Goal: Transaction & Acquisition: Purchase product/service

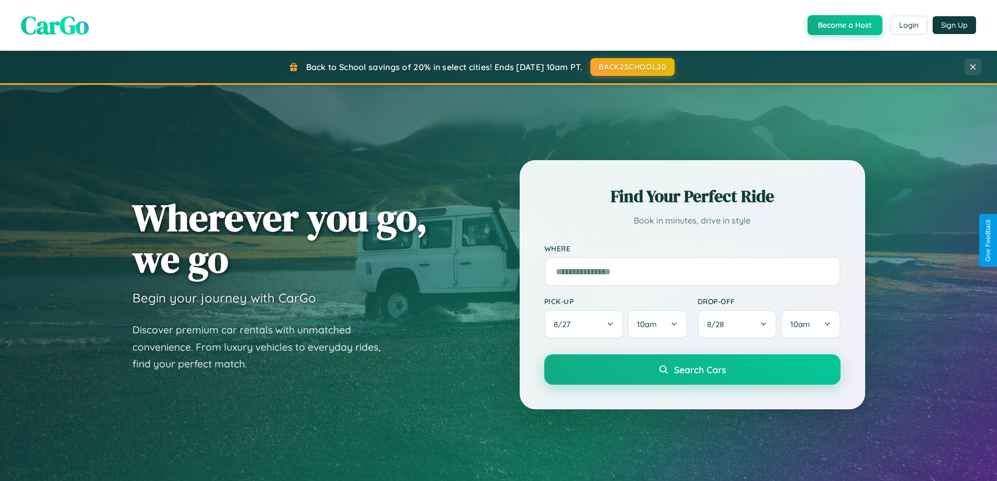
scroll to position [2013, 0]
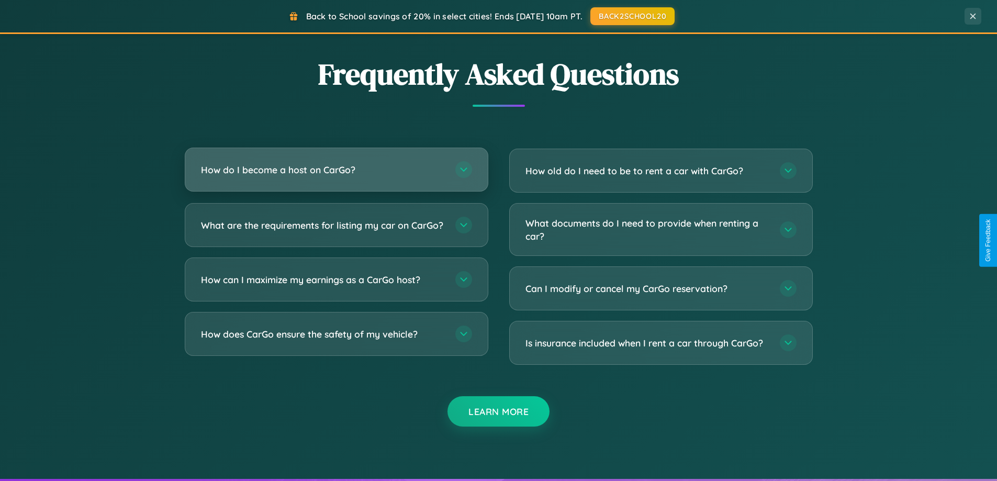
click at [336, 171] on h3 "How do I become a host on CarGo?" at bounding box center [323, 169] width 244 height 13
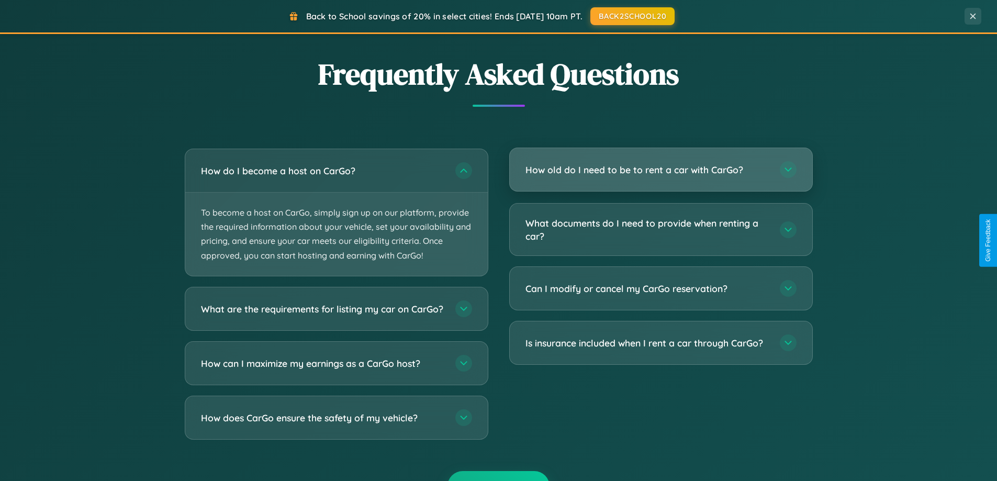
click at [660, 170] on h3 "How old do I need to be to rent a car with CarGo?" at bounding box center [647, 169] width 244 height 13
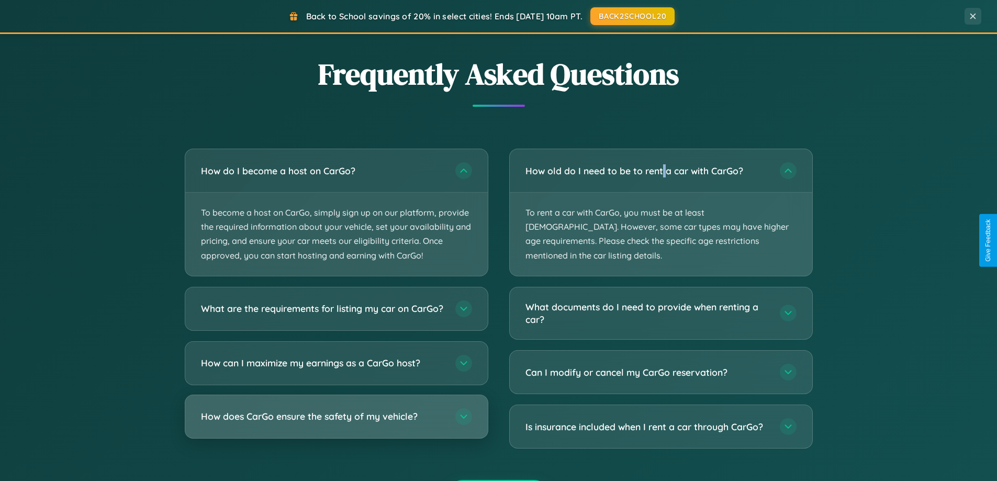
click at [336, 423] on h3 "How does CarGo ensure the safety of my vehicle?" at bounding box center [323, 416] width 244 height 13
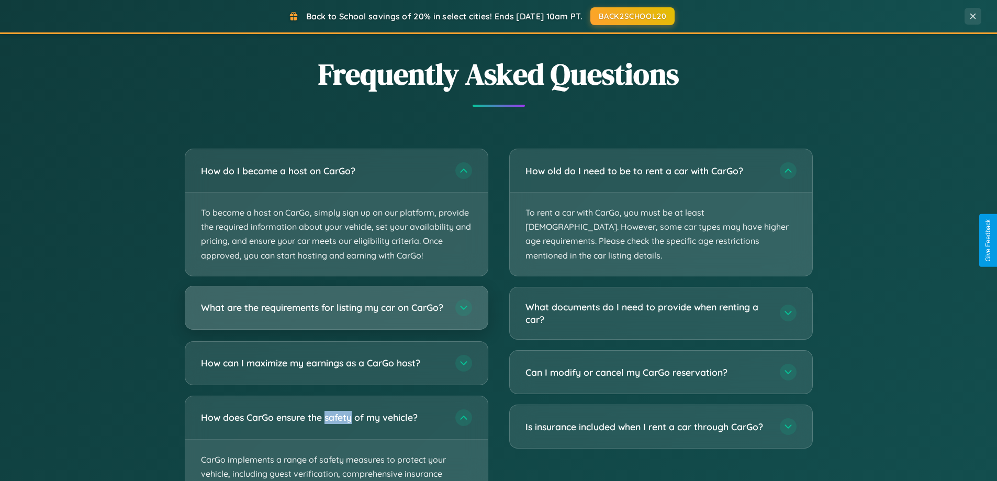
click at [336, 312] on h3 "What are the requirements for listing my car on CarGo?" at bounding box center [323, 307] width 244 height 13
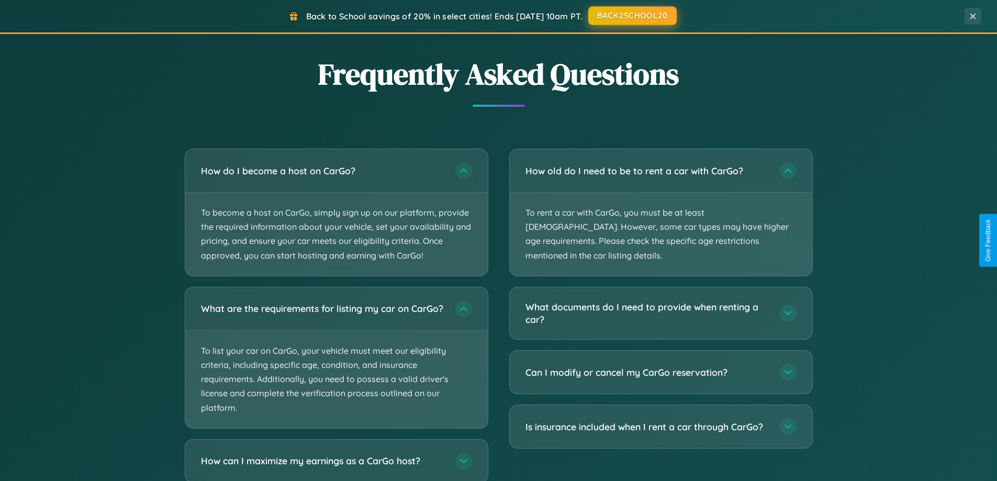
click at [631, 16] on button "BACK2SCHOOL20" at bounding box center [632, 15] width 88 height 19
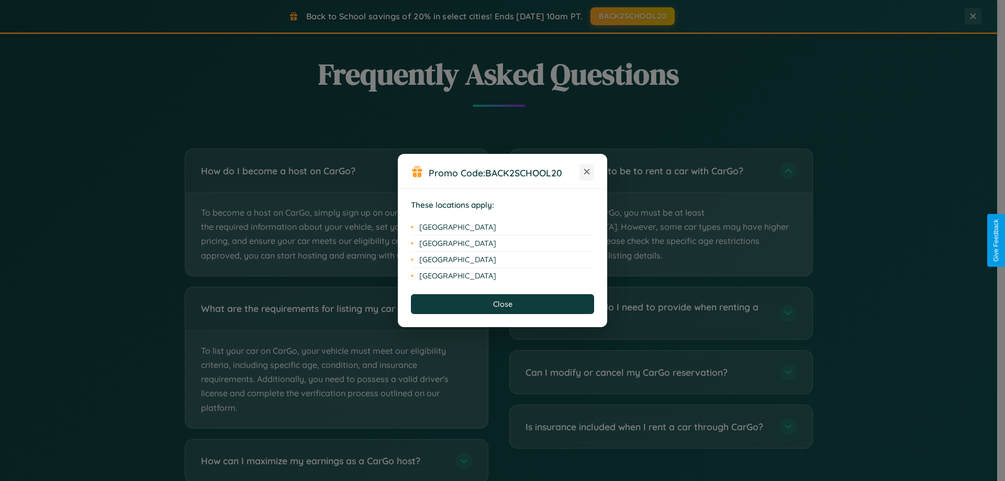
click at [586, 172] on icon at bounding box center [587, 172] width 6 height 6
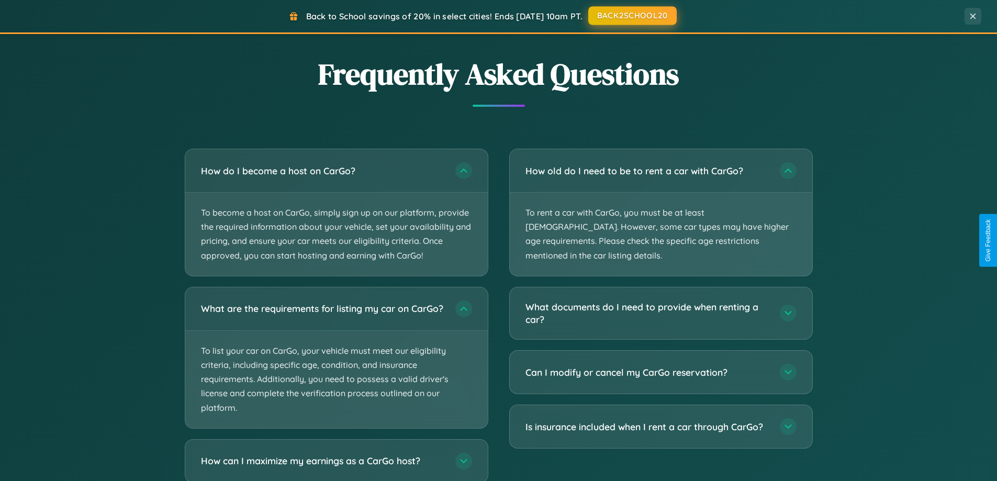
click at [631, 16] on button "BACK2SCHOOL20" at bounding box center [632, 15] width 88 height 19
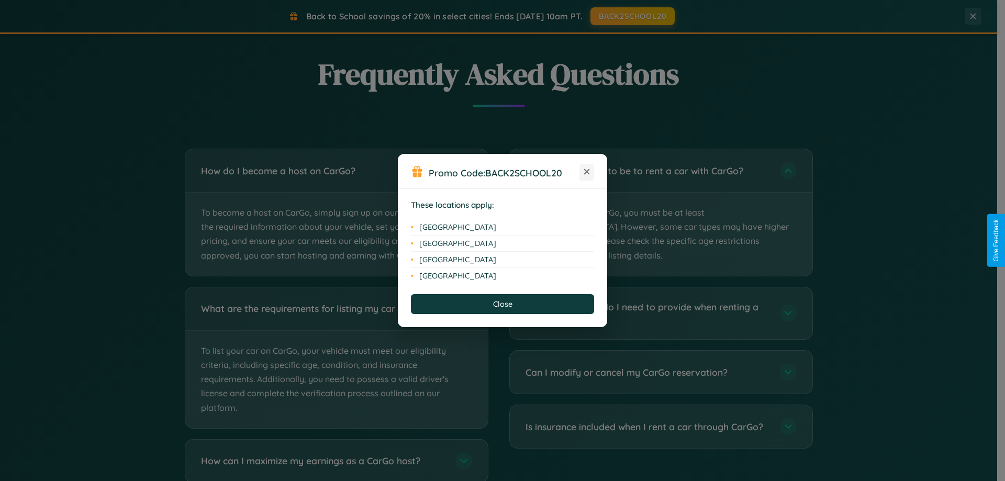
click at [586, 172] on icon at bounding box center [587, 172] width 6 height 6
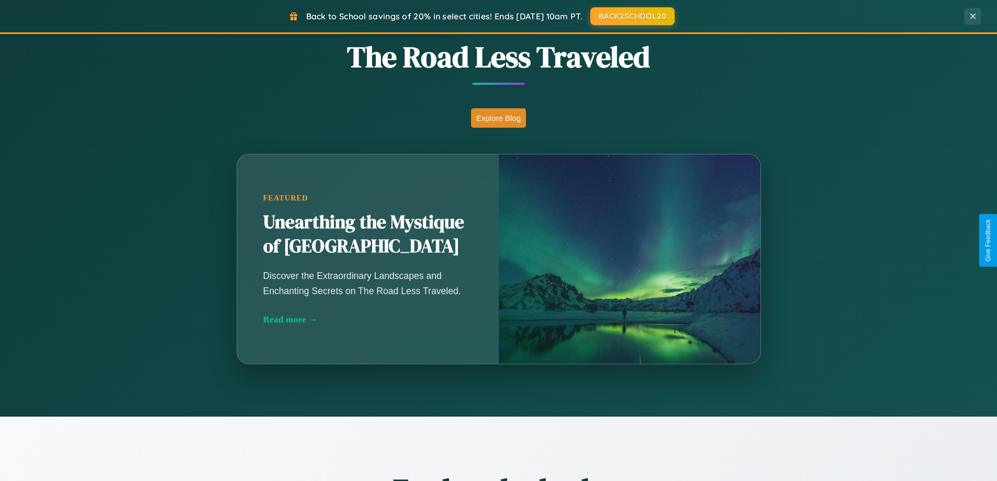
scroll to position [0, 0]
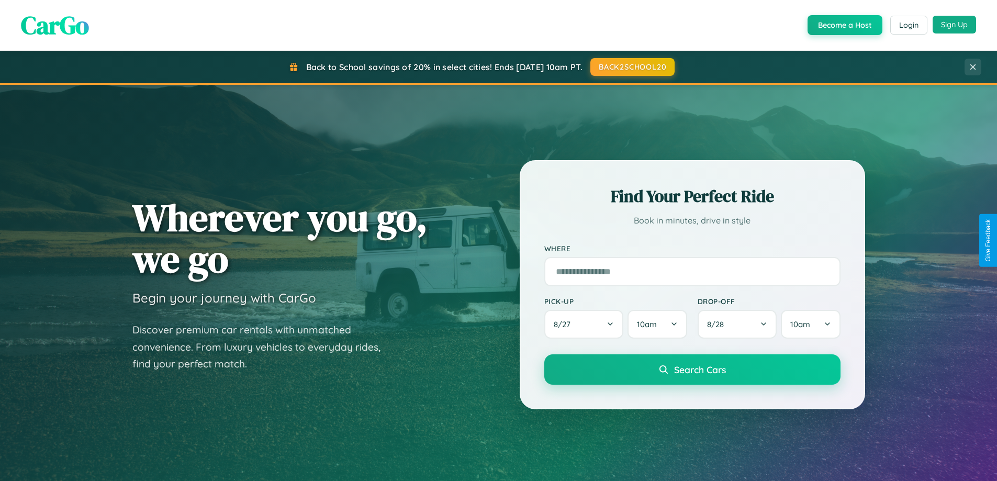
click at [954, 25] on button "Sign Up" at bounding box center [953, 25] width 43 height 18
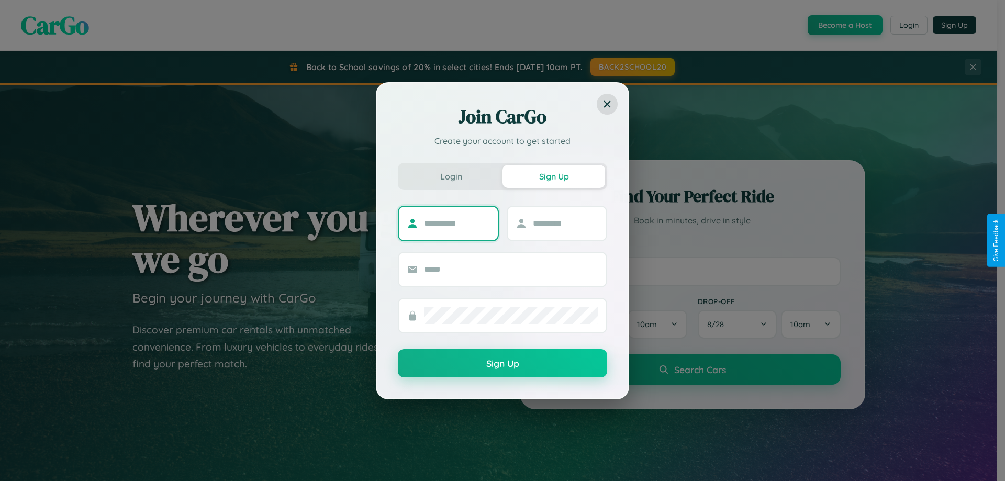
click at [456, 223] on input "text" at bounding box center [456, 223] width 65 height 17
type input "*****"
click at [565, 223] on input "text" at bounding box center [565, 223] width 65 height 17
type input "******"
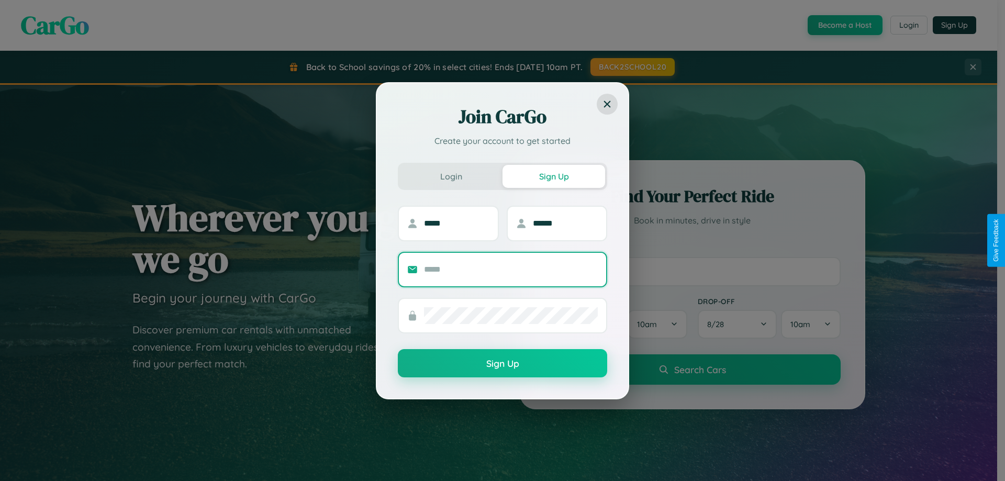
click at [511, 269] on input "text" at bounding box center [511, 269] width 174 height 17
type input "**********"
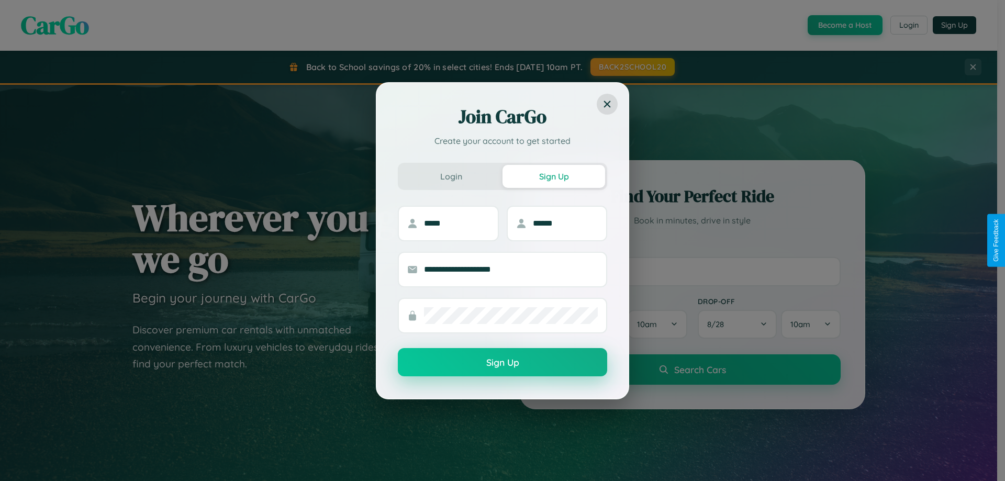
click at [502, 363] on button "Sign Up" at bounding box center [502, 362] width 209 height 28
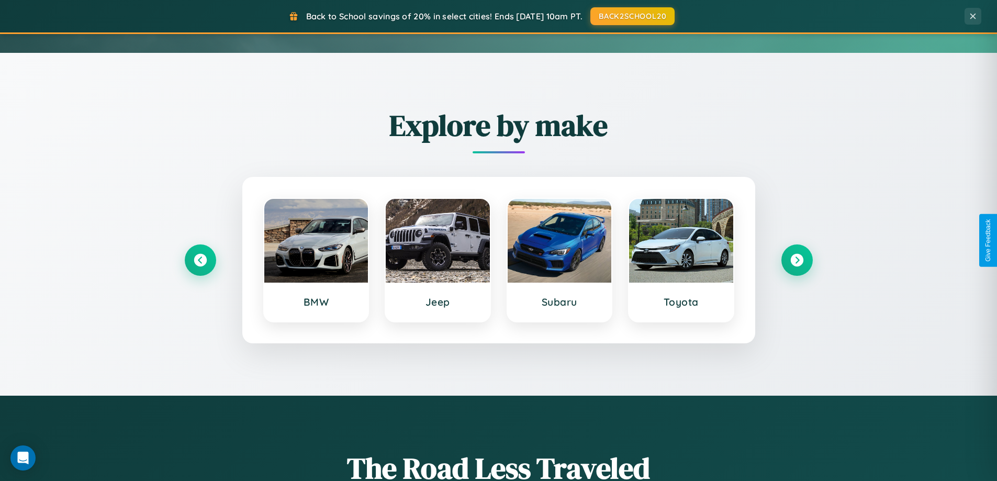
scroll to position [451, 0]
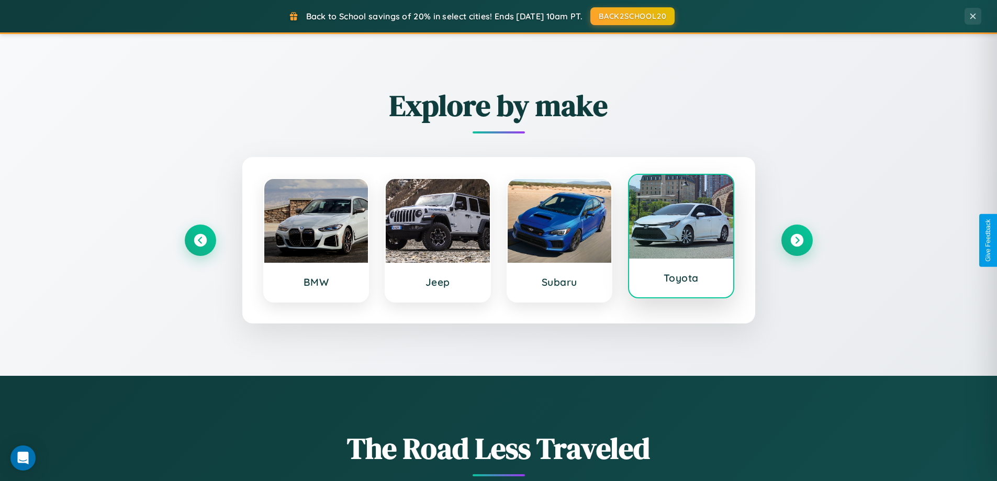
click at [681, 236] on div at bounding box center [681, 217] width 104 height 84
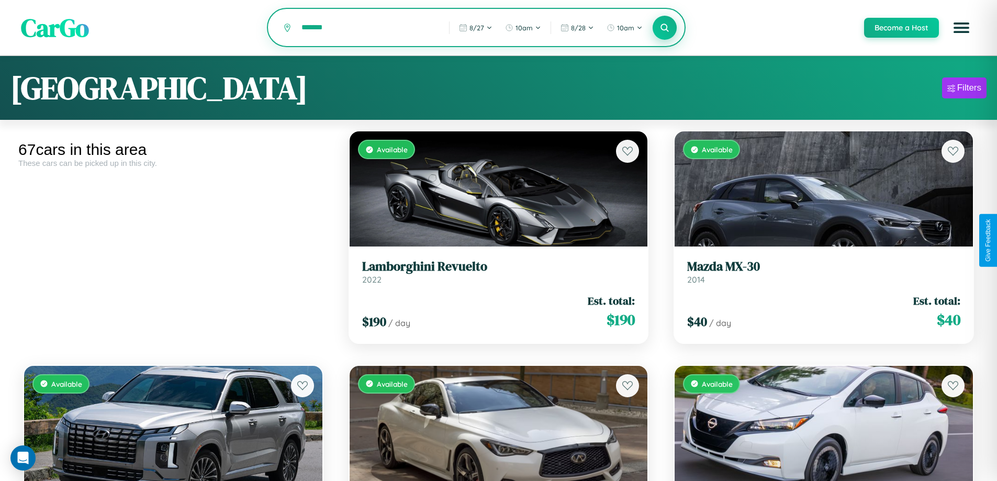
type input "*******"
click at [664, 28] on icon at bounding box center [665, 27] width 10 height 10
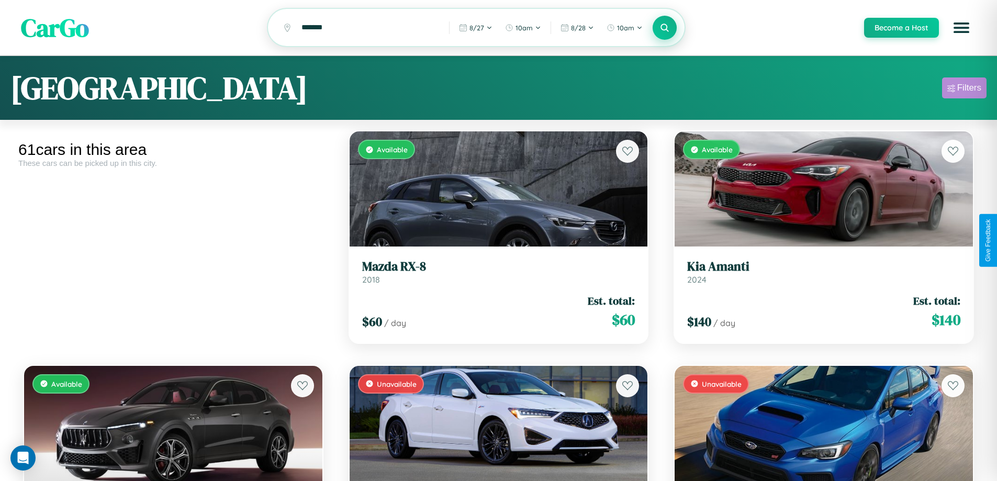
click at [964, 89] on div "Filters" at bounding box center [969, 88] width 24 height 10
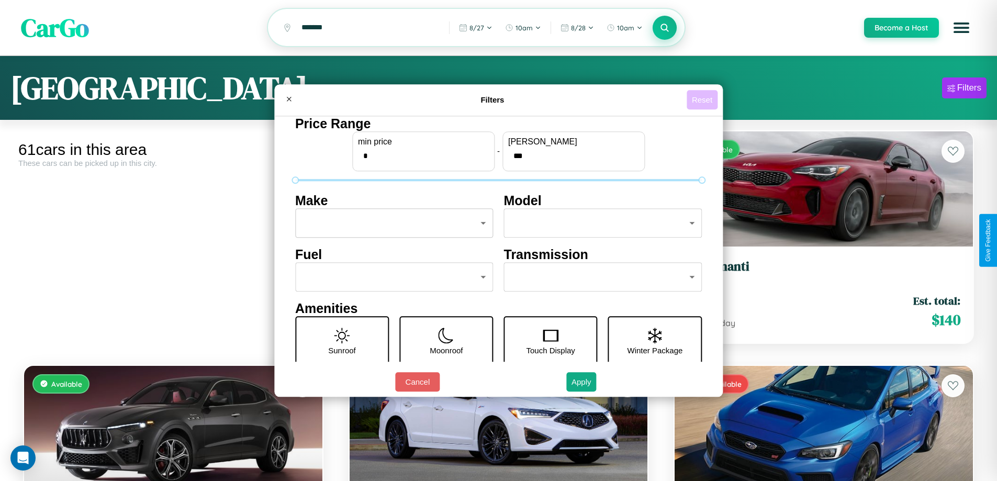
click at [703, 99] on button "Reset" at bounding box center [701, 99] width 31 height 19
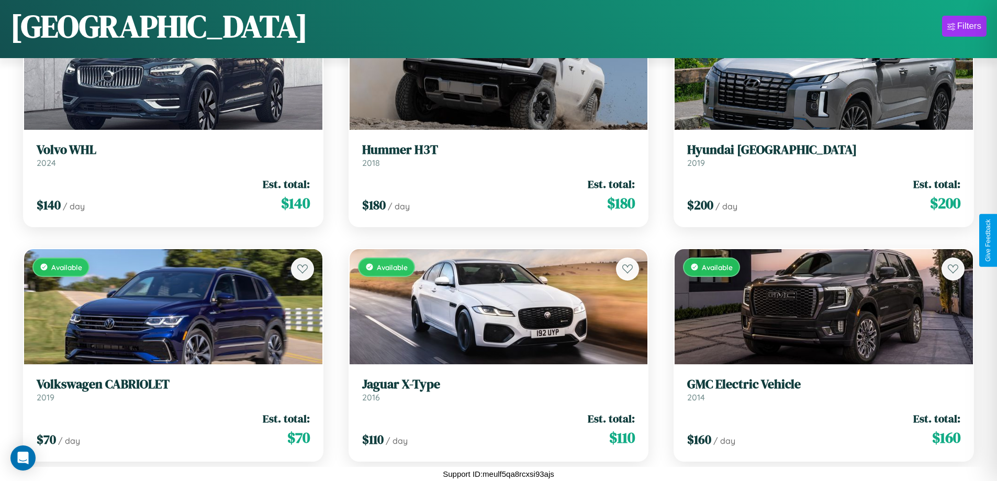
scroll to position [2255, 0]
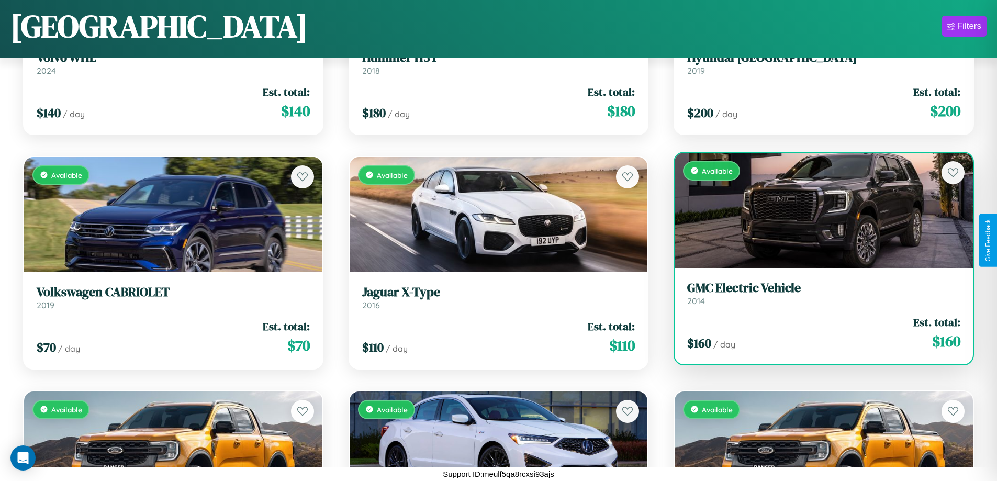
click at [817, 293] on h3 "GMC Electric Vehicle" at bounding box center [823, 287] width 273 height 15
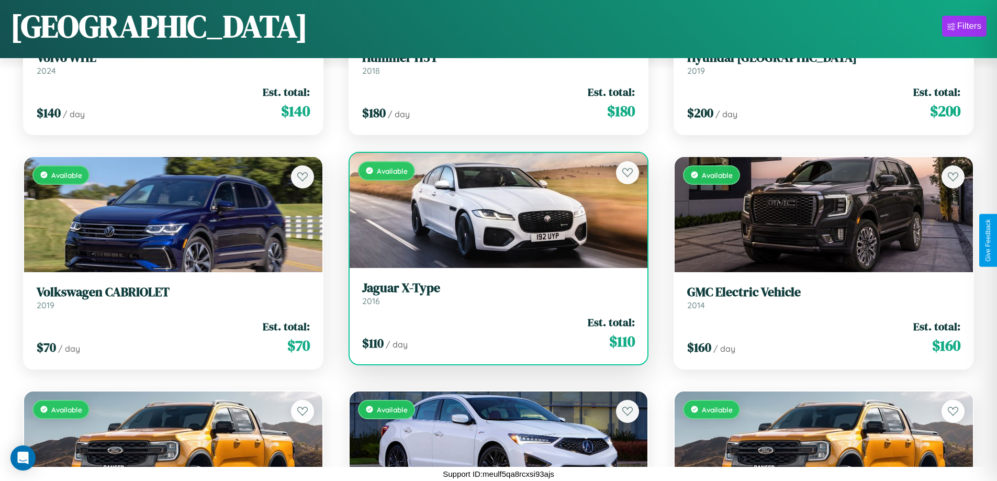
scroll to position [2022, 0]
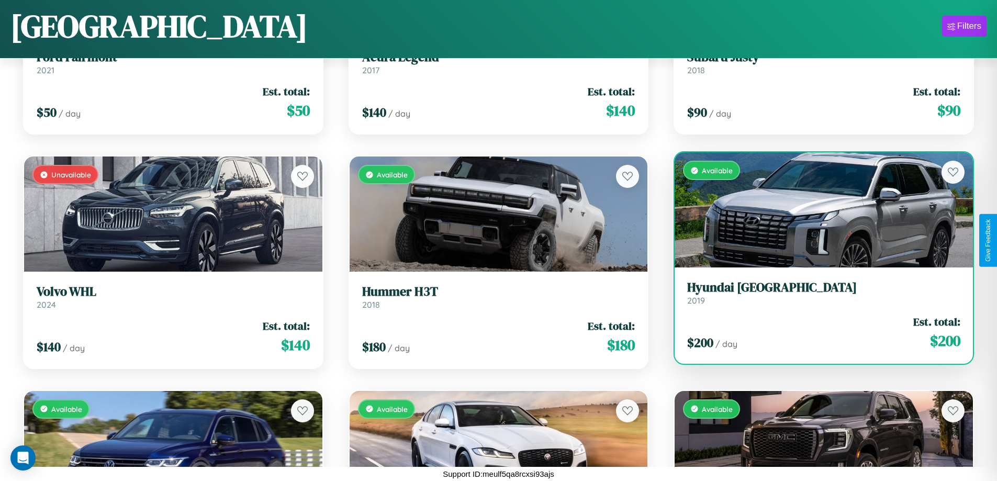
click at [817, 292] on h3 "Hyundai Tucson" at bounding box center [823, 287] width 273 height 15
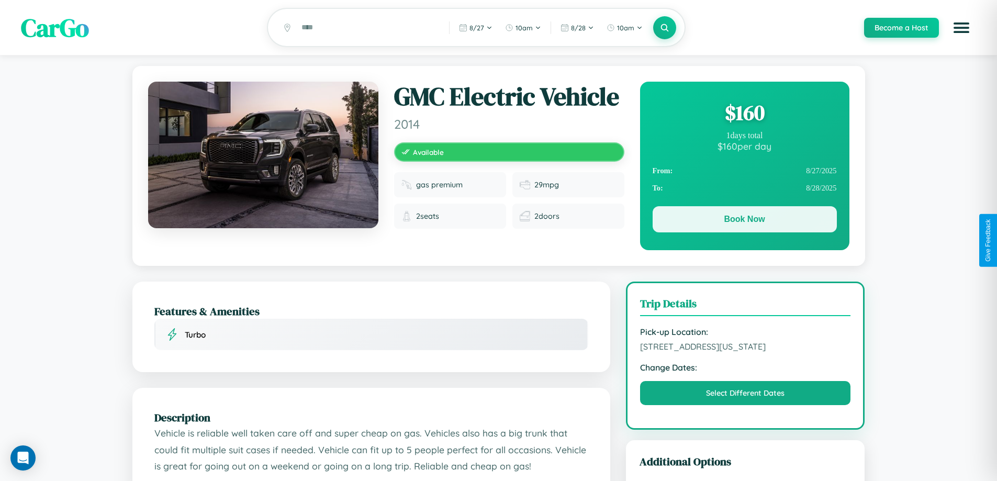
click at [744, 221] on button "Book Now" at bounding box center [744, 219] width 184 height 26
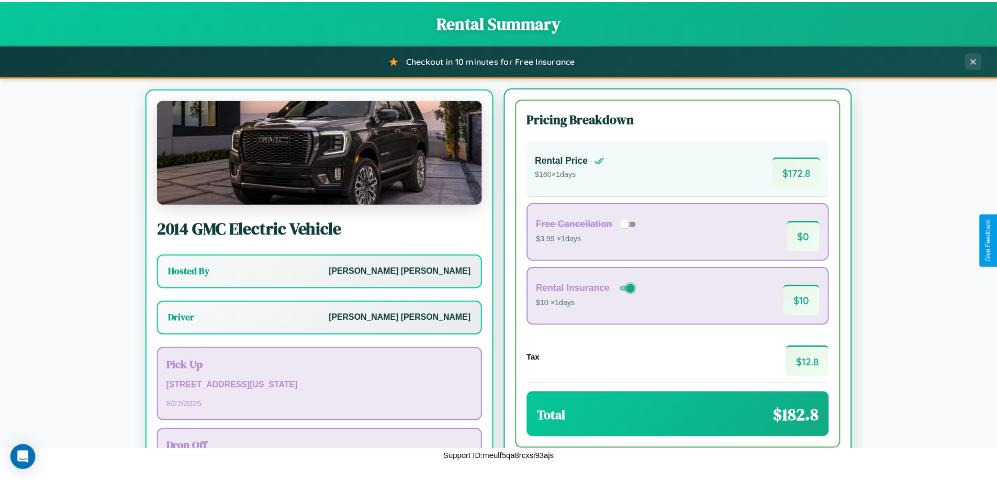
scroll to position [49, 0]
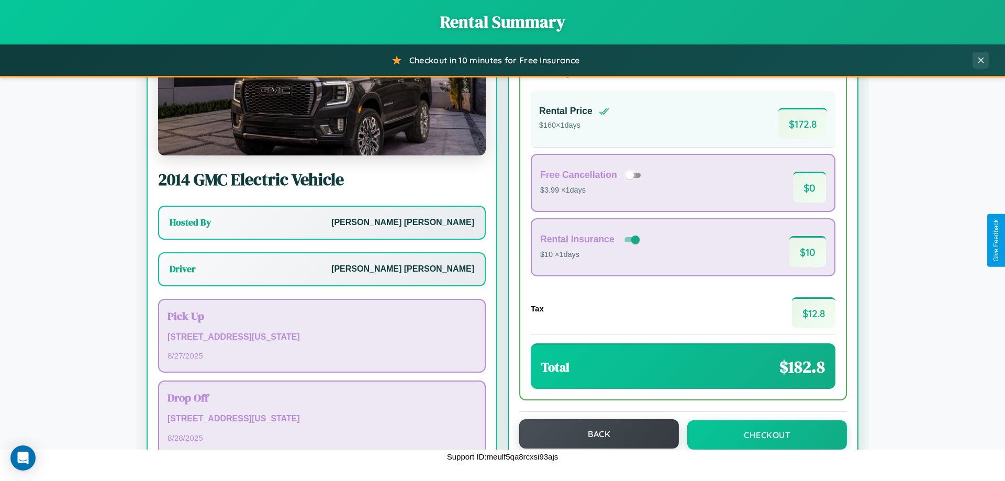
click at [594, 434] on button "Back" at bounding box center [599, 433] width 160 height 29
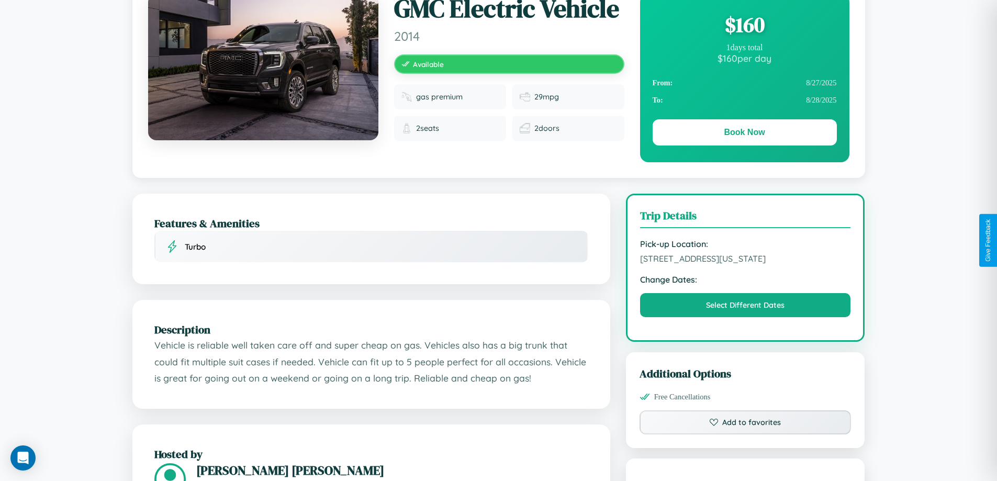
scroll to position [580, 0]
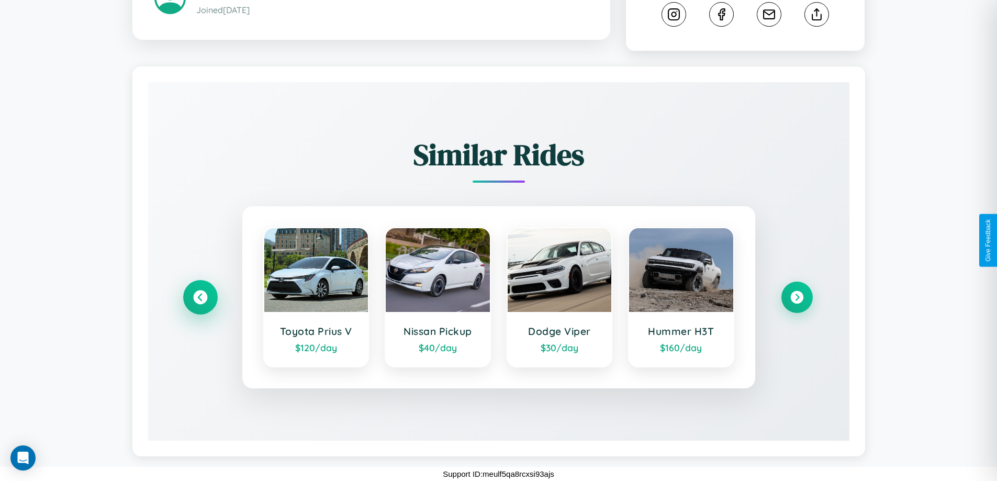
click at [200, 297] on icon at bounding box center [200, 297] width 14 height 14
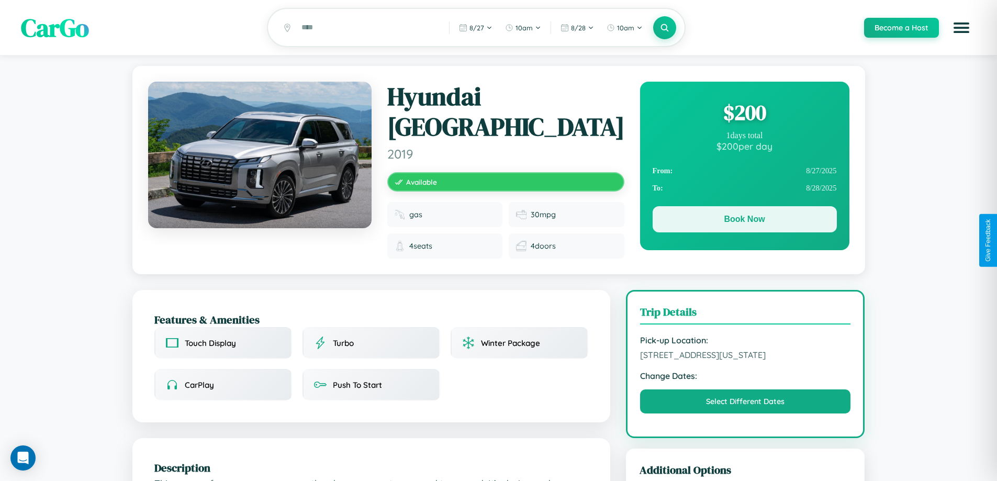
click at [744, 221] on button "Book Now" at bounding box center [744, 219] width 184 height 26
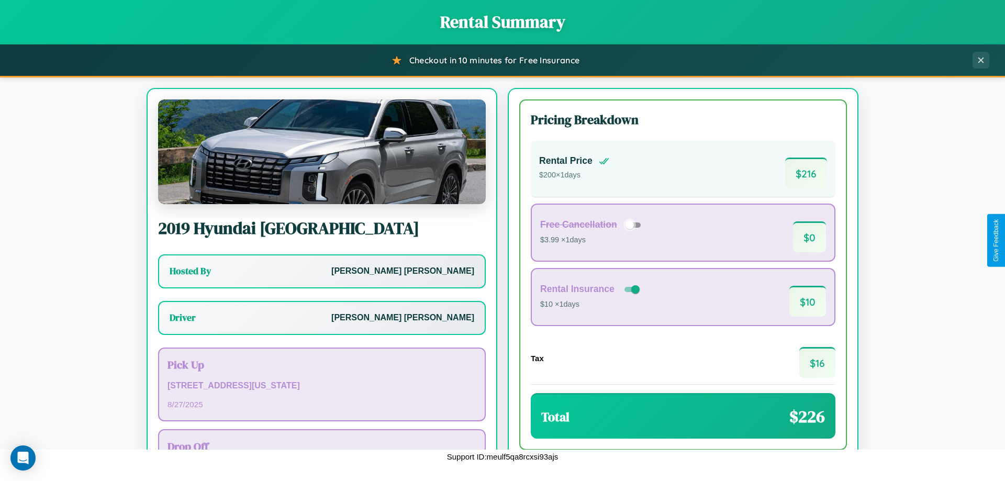
scroll to position [75, 0]
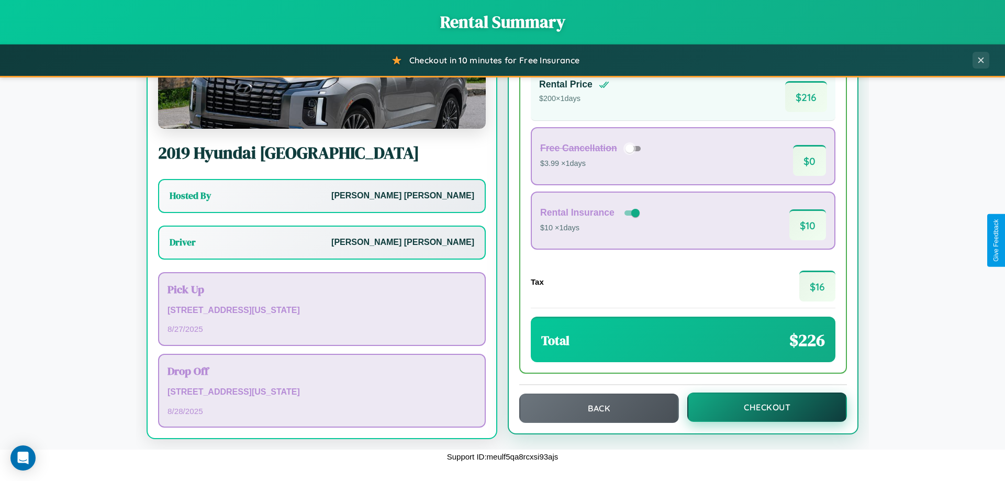
click at [760, 407] on button "Checkout" at bounding box center [767, 406] width 160 height 29
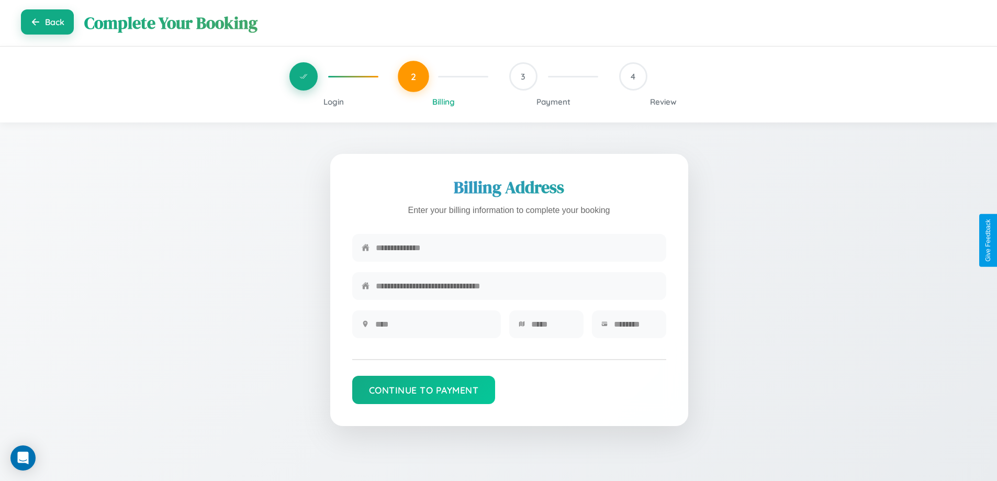
click at [47, 22] on button "Back" at bounding box center [47, 21] width 53 height 25
